Goal: Find specific page/section: Find specific page/section

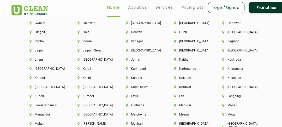
scroll to position [1264, 0]
click at [233, 43] on li "Jagraon" at bounding box center [237, 42] width 31 height 4
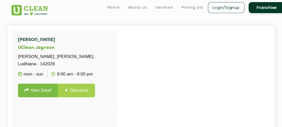
scroll to position [114, 0]
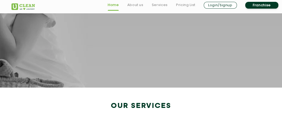
scroll to position [963, 0]
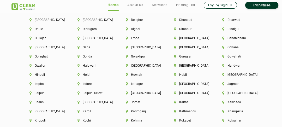
scroll to position [1222, 0]
